Goal: Check status

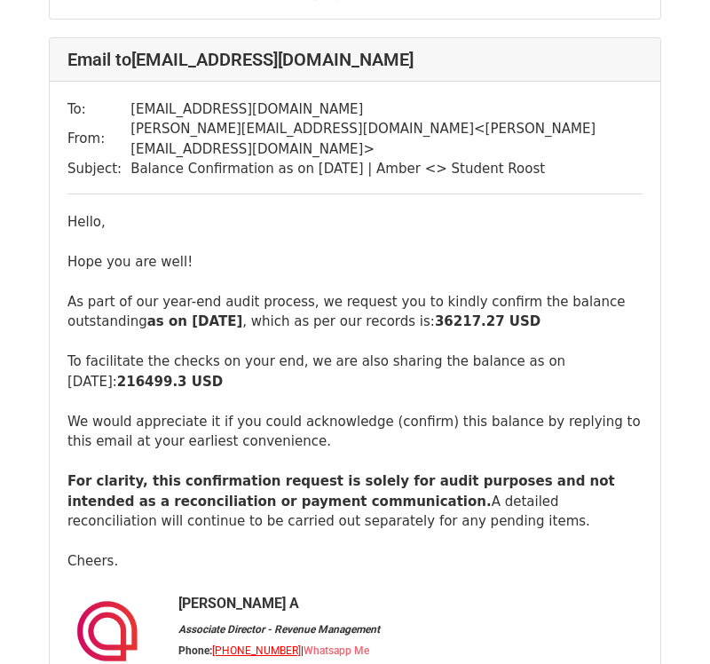
scroll to position [1624, 0]
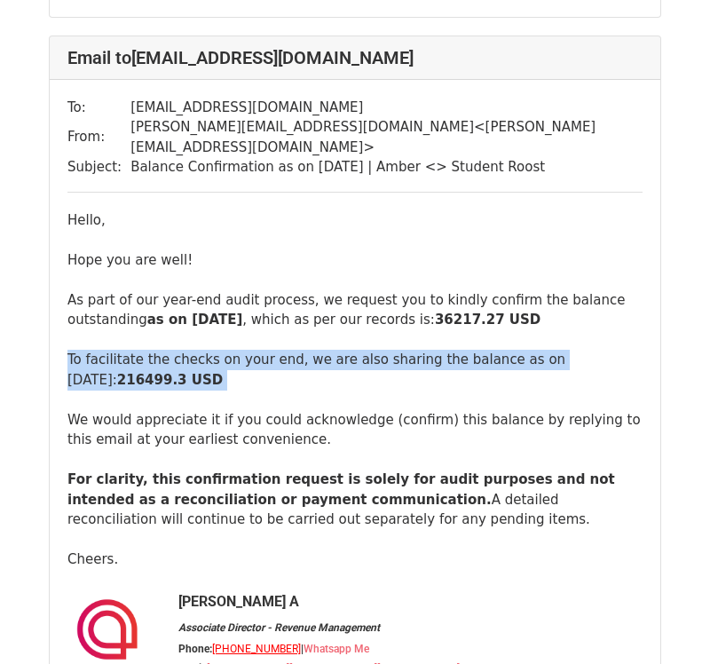
drag, startPoint x: 67, startPoint y: 297, endPoint x: 219, endPoint y: 346, distance: 159.4
click at [219, 346] on div "Hello, Hope you are well! As part of our year-end audit process, we request you…" at bounding box center [354, 487] width 575 height 555
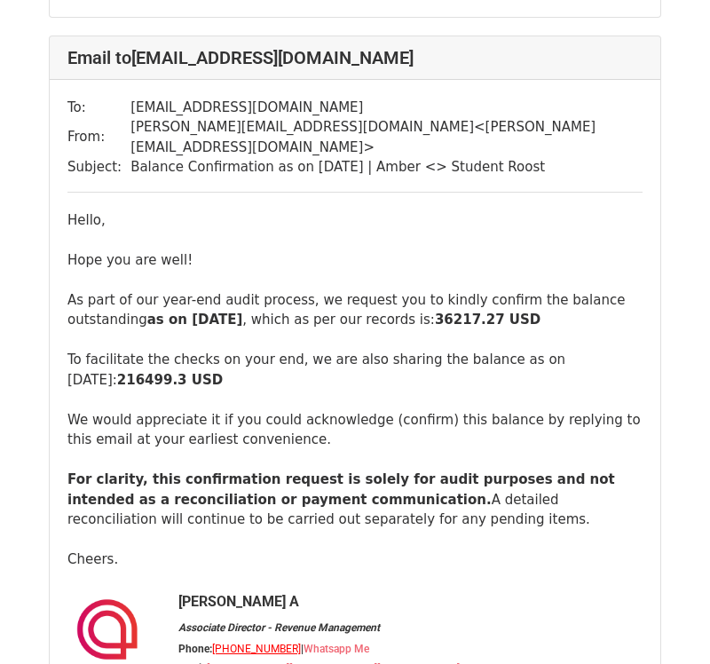
drag, startPoint x: 223, startPoint y: 328, endPoint x: 65, endPoint y: 294, distance: 161.7
click at [65, 294] on div "To: purchase.ledger@studentroost.co.uk From: anubhav.a@amberstudent.com < anubh…" at bounding box center [355, 432] width 610 height 704
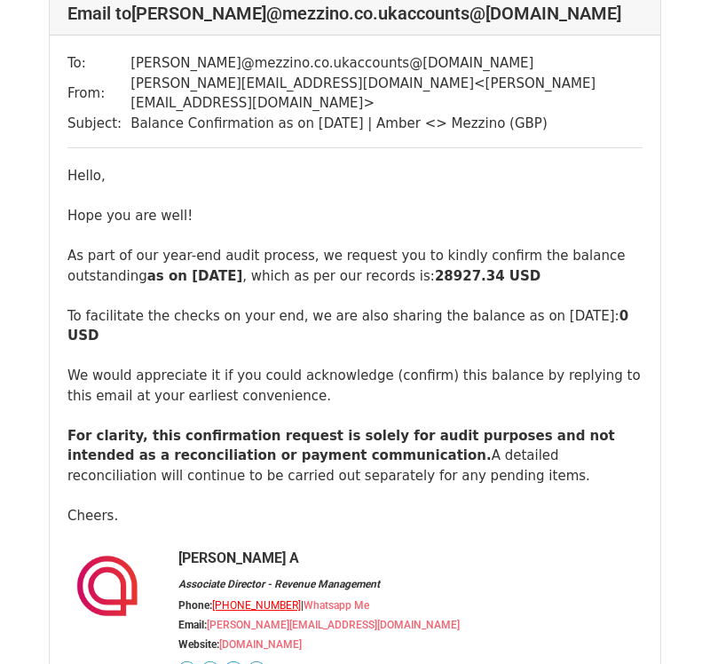
scroll to position [2395, 0]
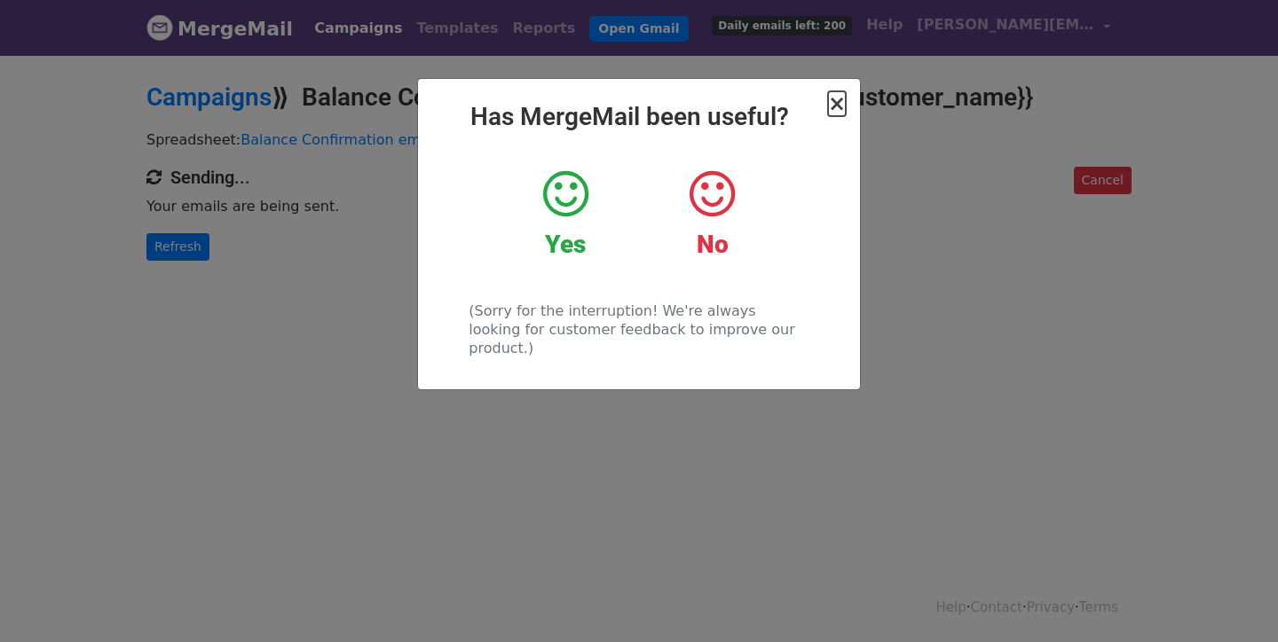
click at [840, 110] on span "×" at bounding box center [837, 103] width 18 height 25
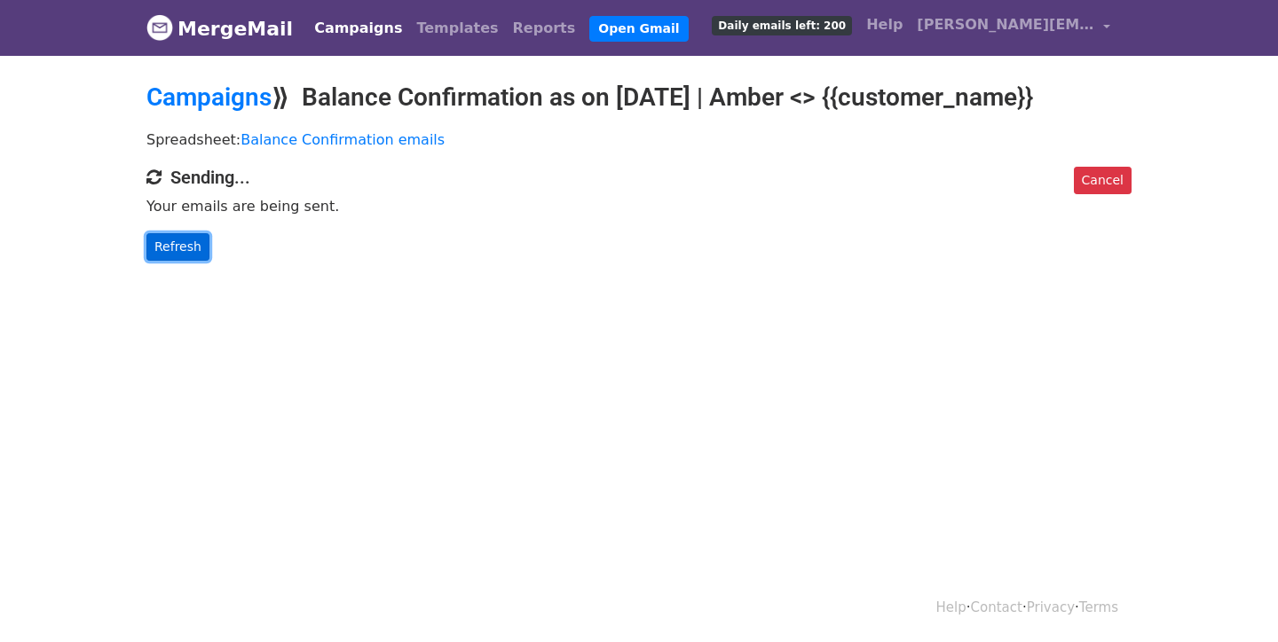
click at [155, 261] on link "Refresh" at bounding box center [177, 247] width 63 height 28
click at [159, 261] on link "Refresh" at bounding box center [177, 247] width 63 height 28
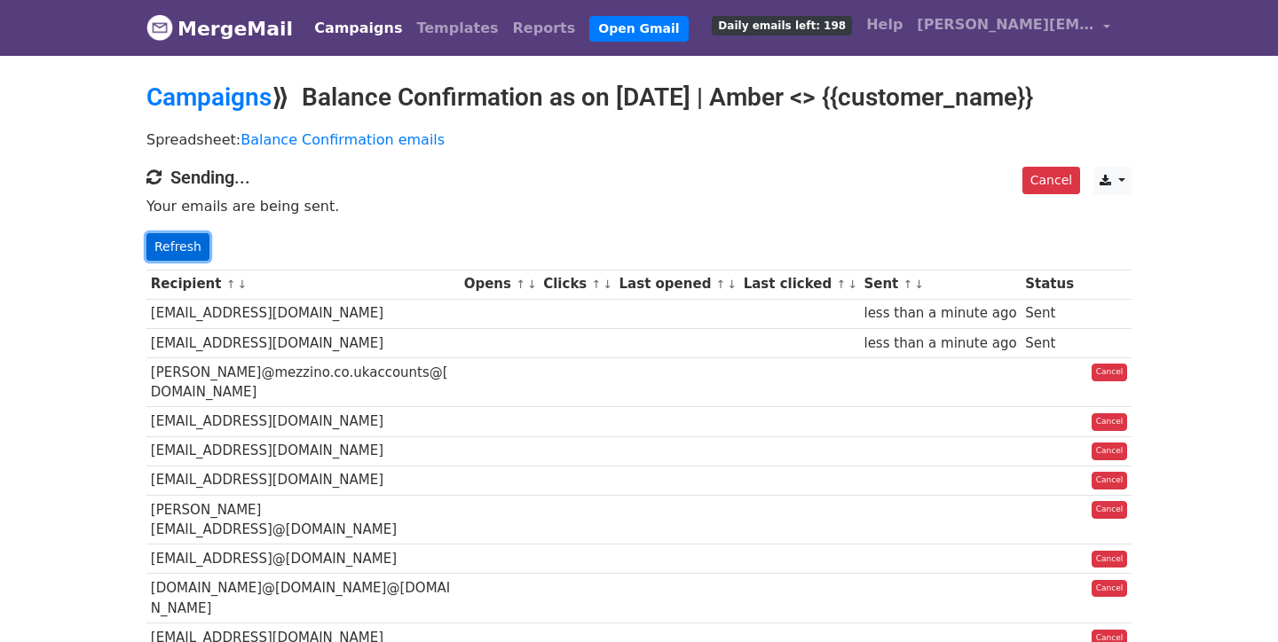
click at [198, 261] on link "Refresh" at bounding box center [177, 247] width 63 height 28
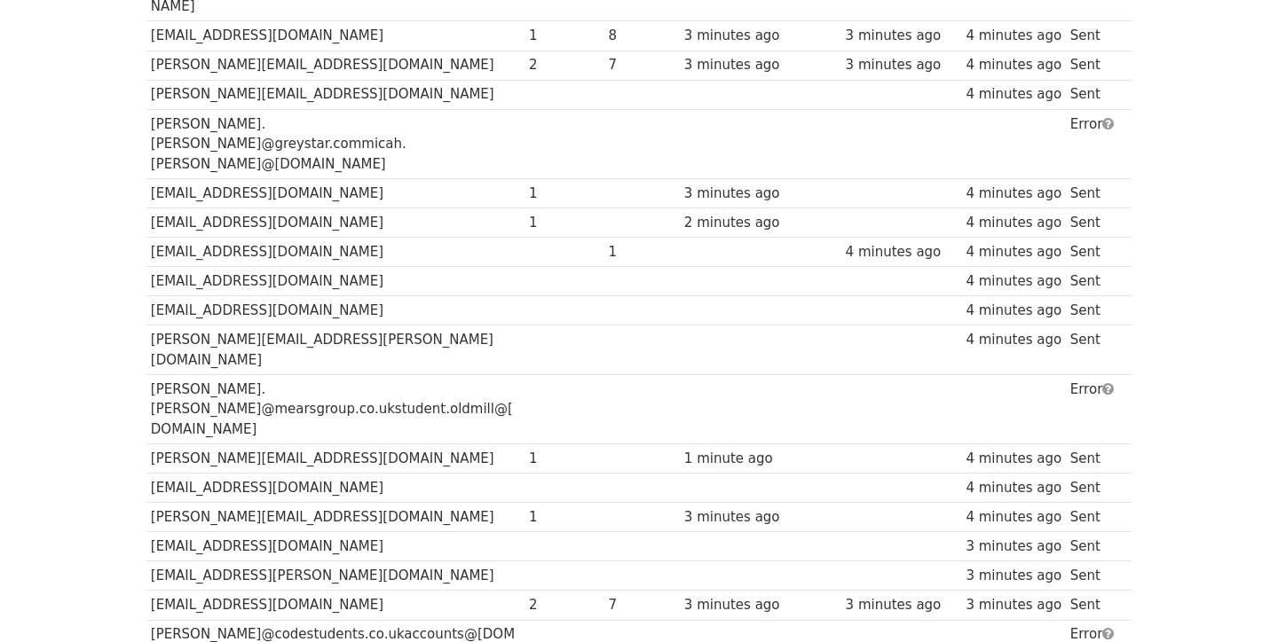
scroll to position [2387, 0]
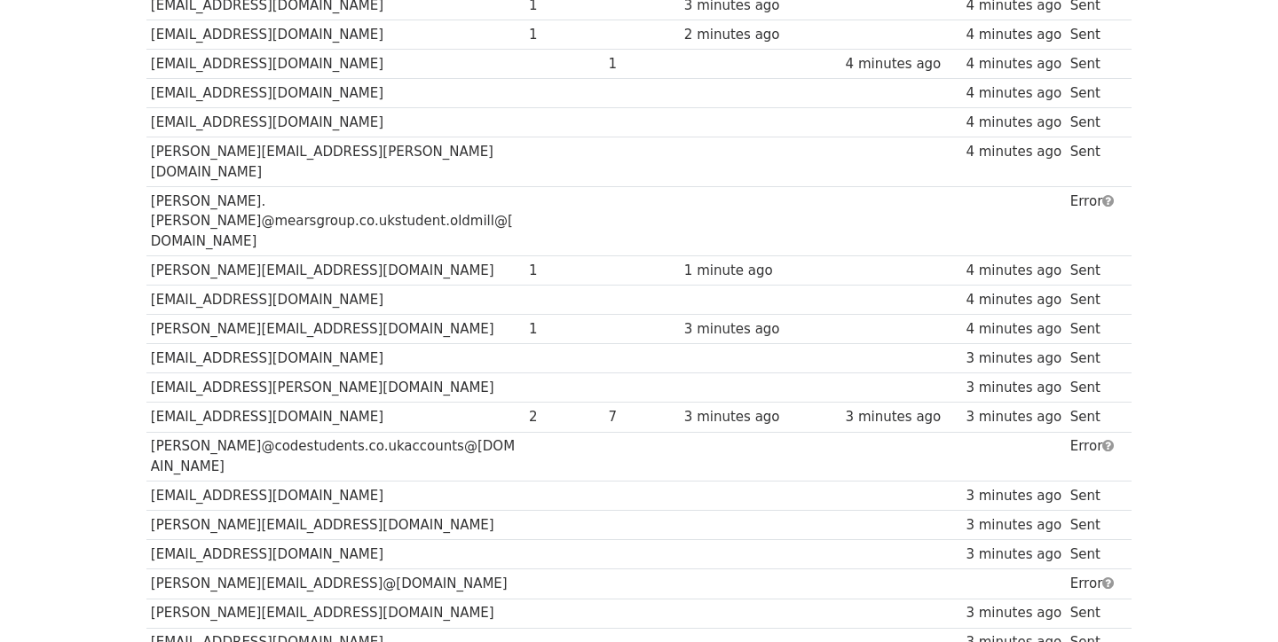
click at [309, 432] on td "sharon@codestudents.co.ukaccounts@codestudents.co.uk" at bounding box center [335, 457] width 378 height 50
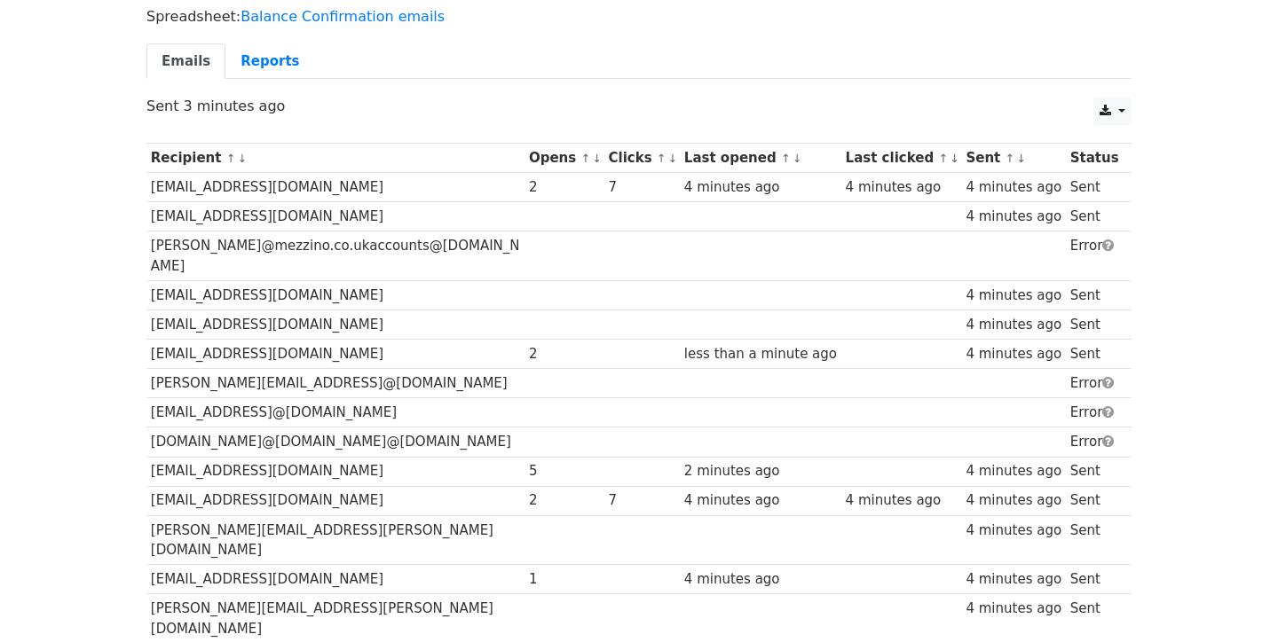
scroll to position [0, 0]
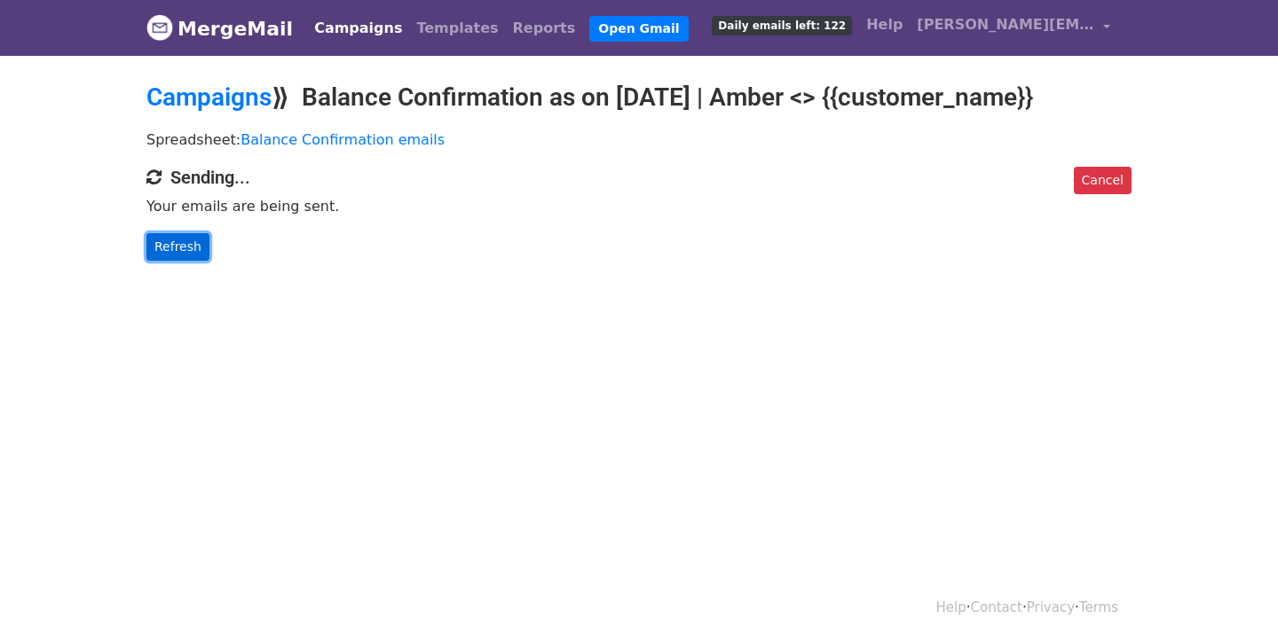
click at [169, 261] on link "Refresh" at bounding box center [177, 247] width 63 height 28
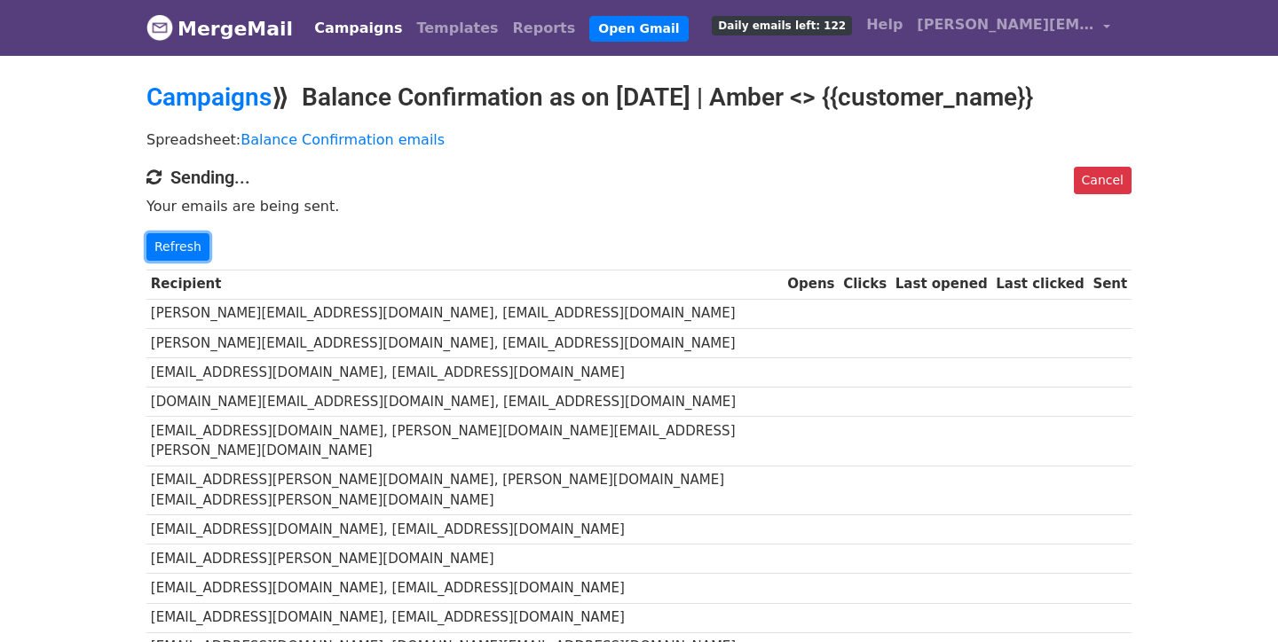
click at [169, 261] on link "Refresh" at bounding box center [177, 247] width 63 height 28
